Goal: Task Accomplishment & Management: Complete application form

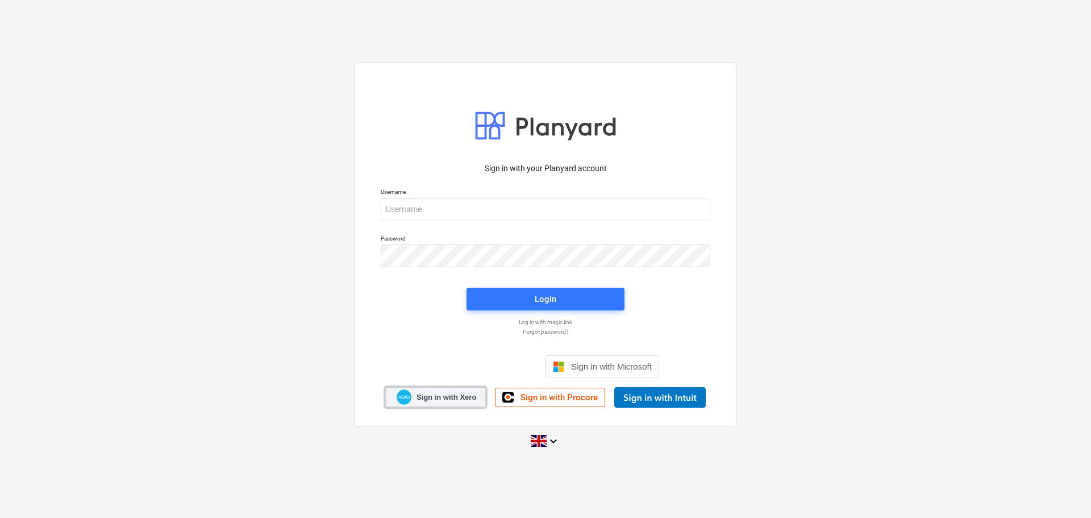
click at [441, 398] on span "Sign in with Xero" at bounding box center [446, 397] width 60 height 10
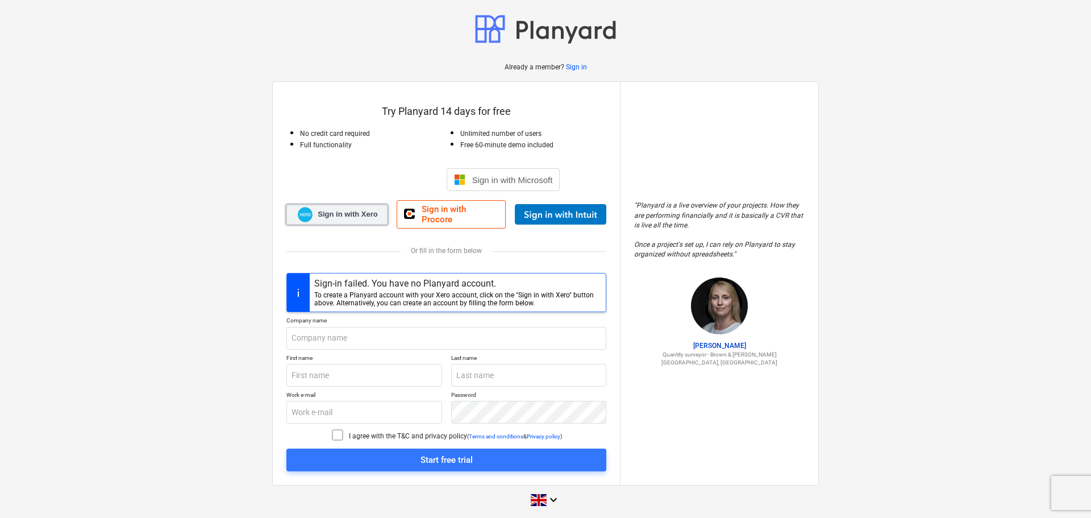
click at [373, 211] on span "Sign in with Xero" at bounding box center [348, 214] width 60 height 10
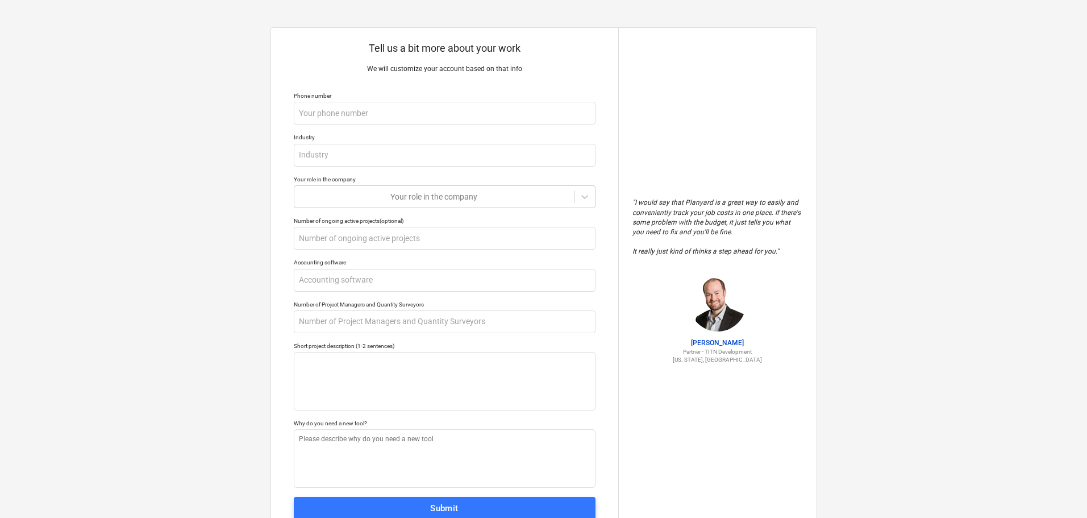
scroll to position [43, 0]
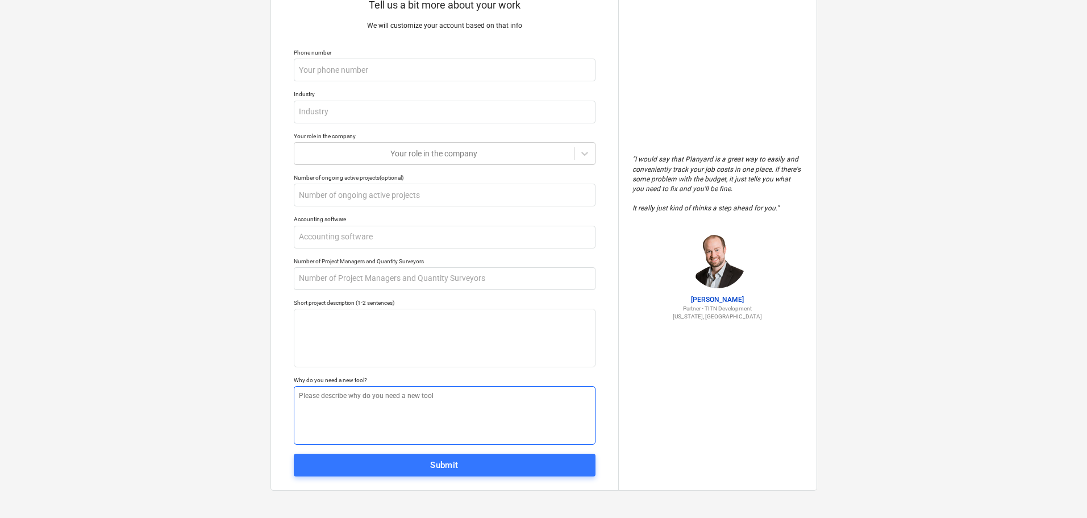
click at [489, 395] on textarea at bounding box center [445, 415] width 302 height 59
